Goal: Register for event/course

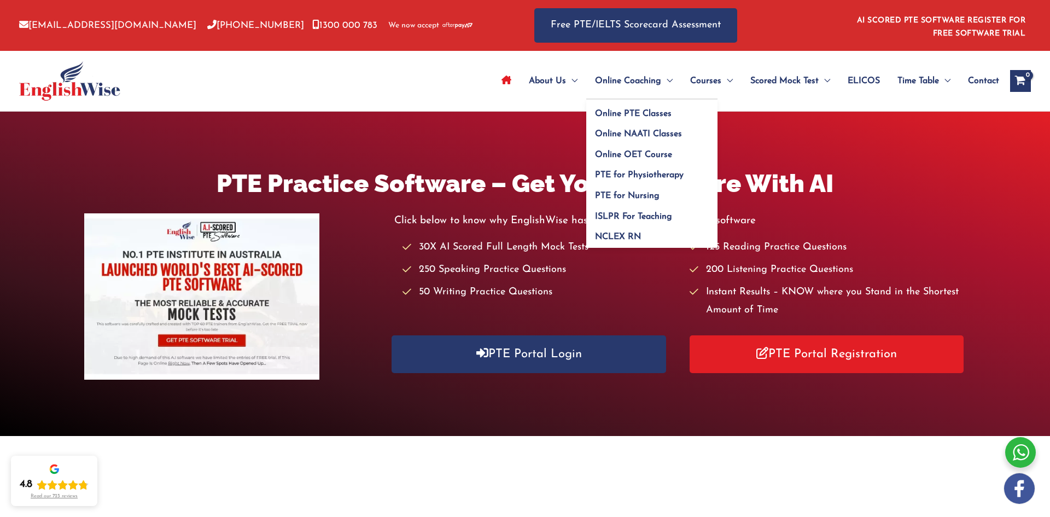
click at [614, 86] on span "Online Coaching" at bounding box center [628, 81] width 66 height 38
click at [614, 109] on span "Online PTE Classes" at bounding box center [633, 113] width 77 height 9
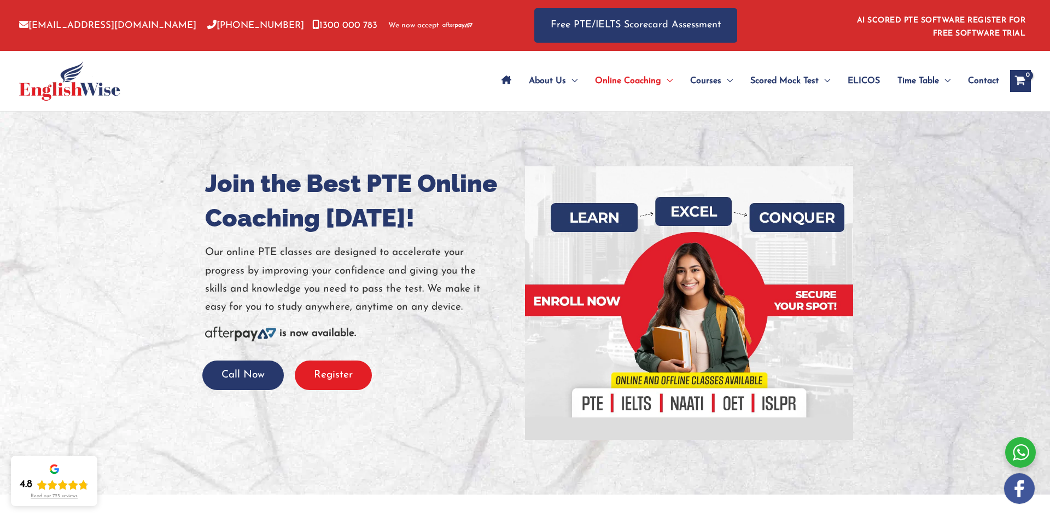
click at [324, 385] on button "Register" at bounding box center [333, 375] width 77 height 30
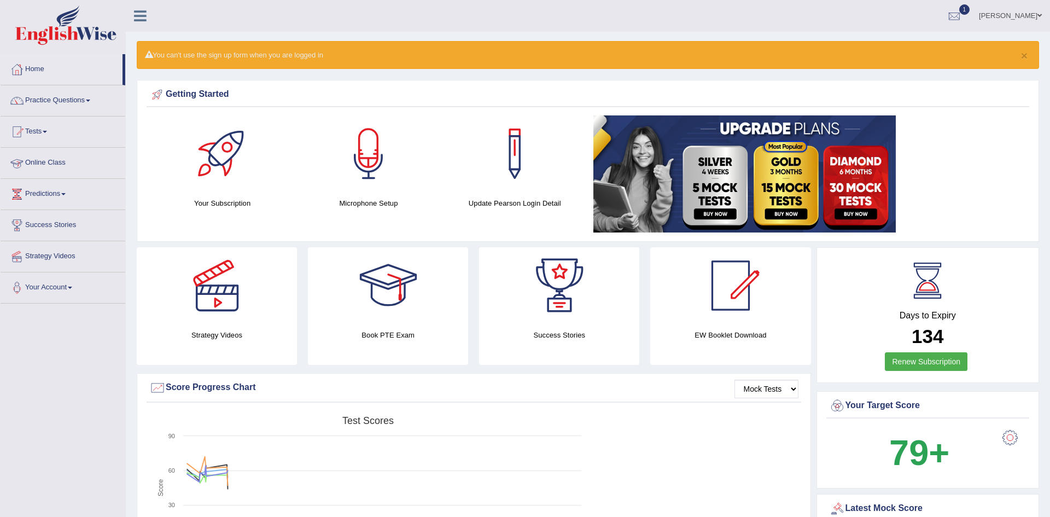
click at [43, 164] on link "Online Class" at bounding box center [63, 161] width 125 height 27
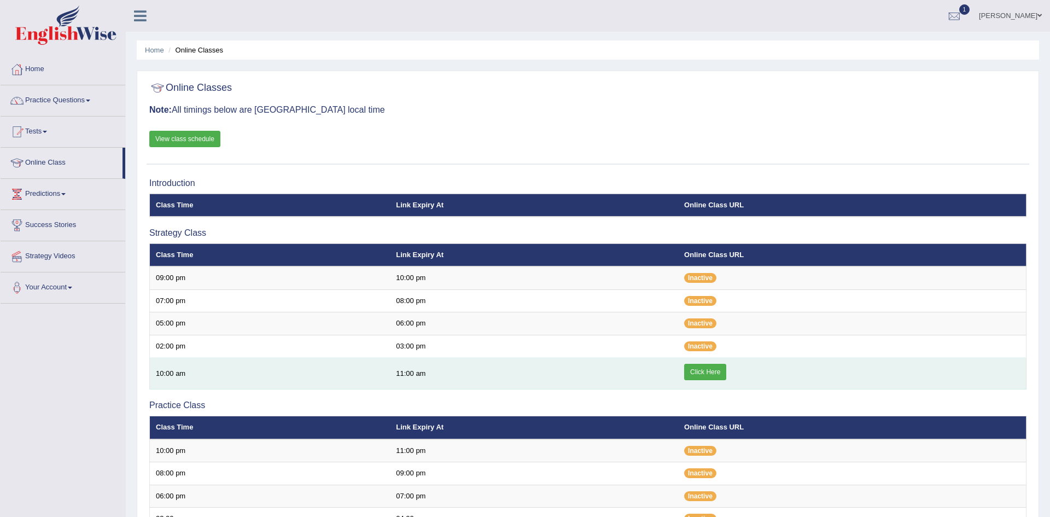
click at [715, 370] on link "Click Here" at bounding box center [705, 372] width 42 height 16
